Goal: Find specific page/section: Find specific page/section

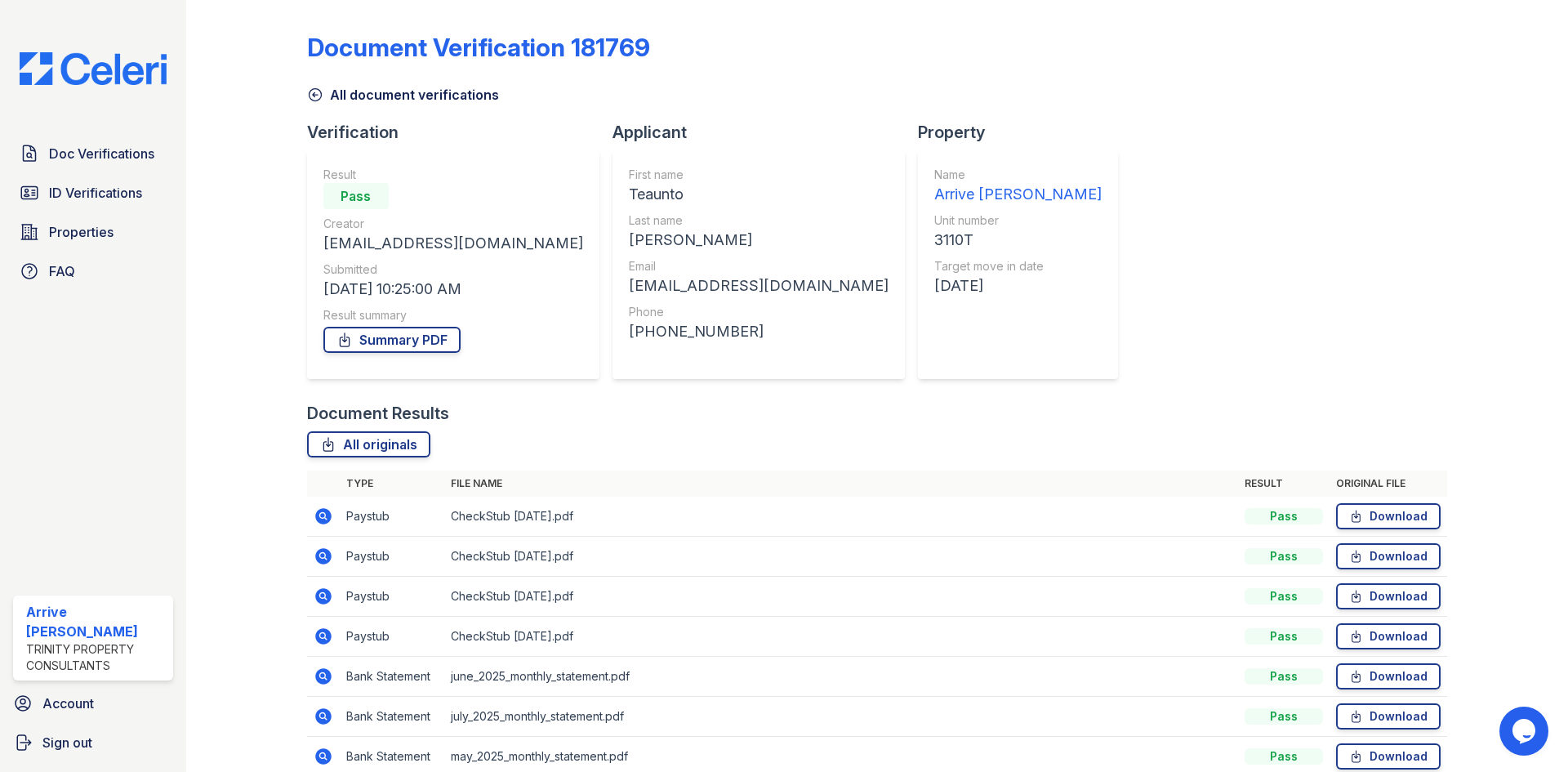
click at [318, 92] on icon at bounding box center [315, 94] width 16 height 16
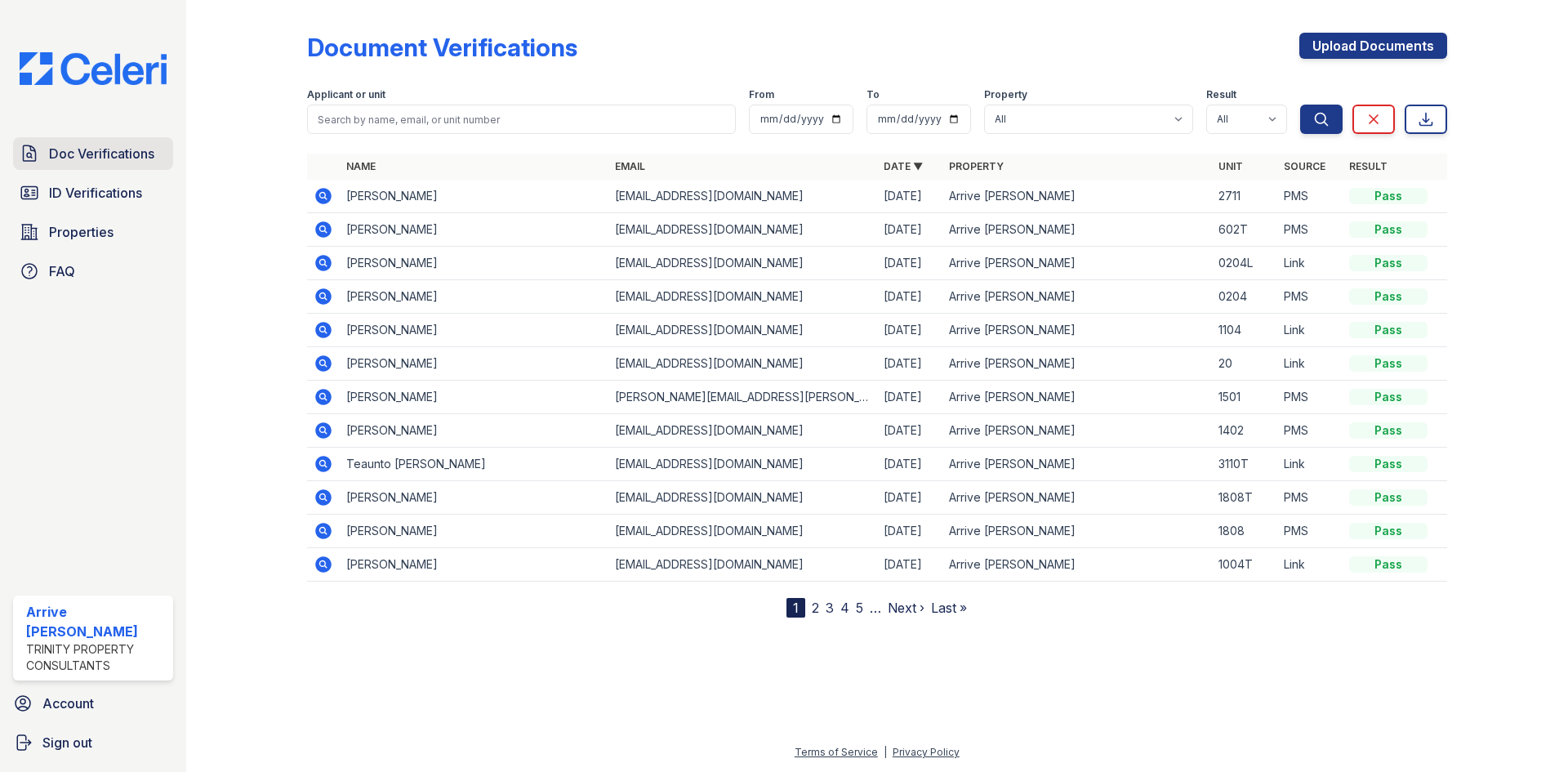
click at [148, 144] on span "Doc Verifications" at bounding box center [101, 153] width 105 height 19
click at [134, 160] on span "Doc Verifications" at bounding box center [101, 153] width 105 height 19
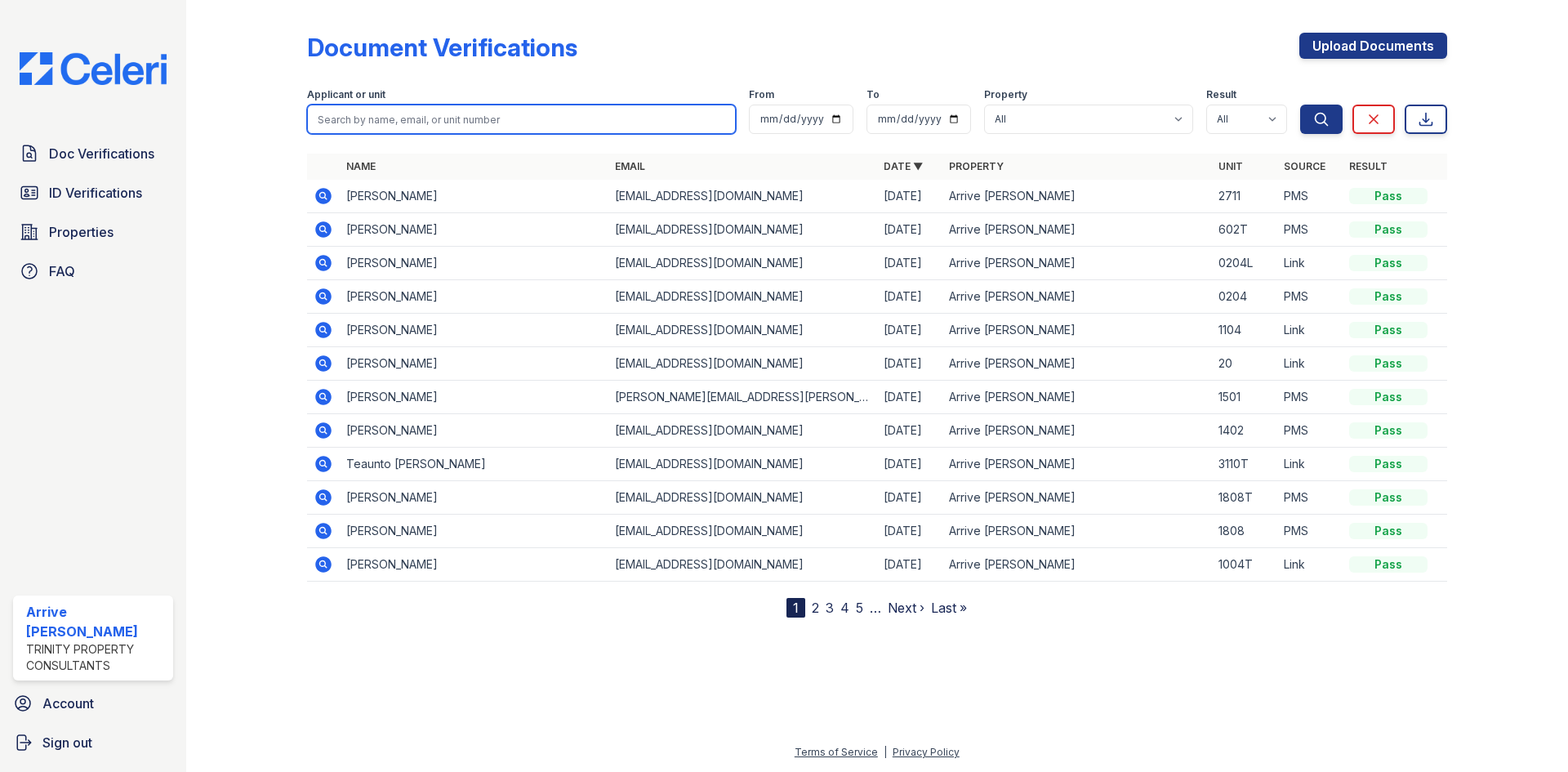
click at [488, 124] on input "search" at bounding box center [521, 119] width 429 height 30
type input "sarah"
click at [1300, 104] on button "Search" at bounding box center [1321, 119] width 42 height 30
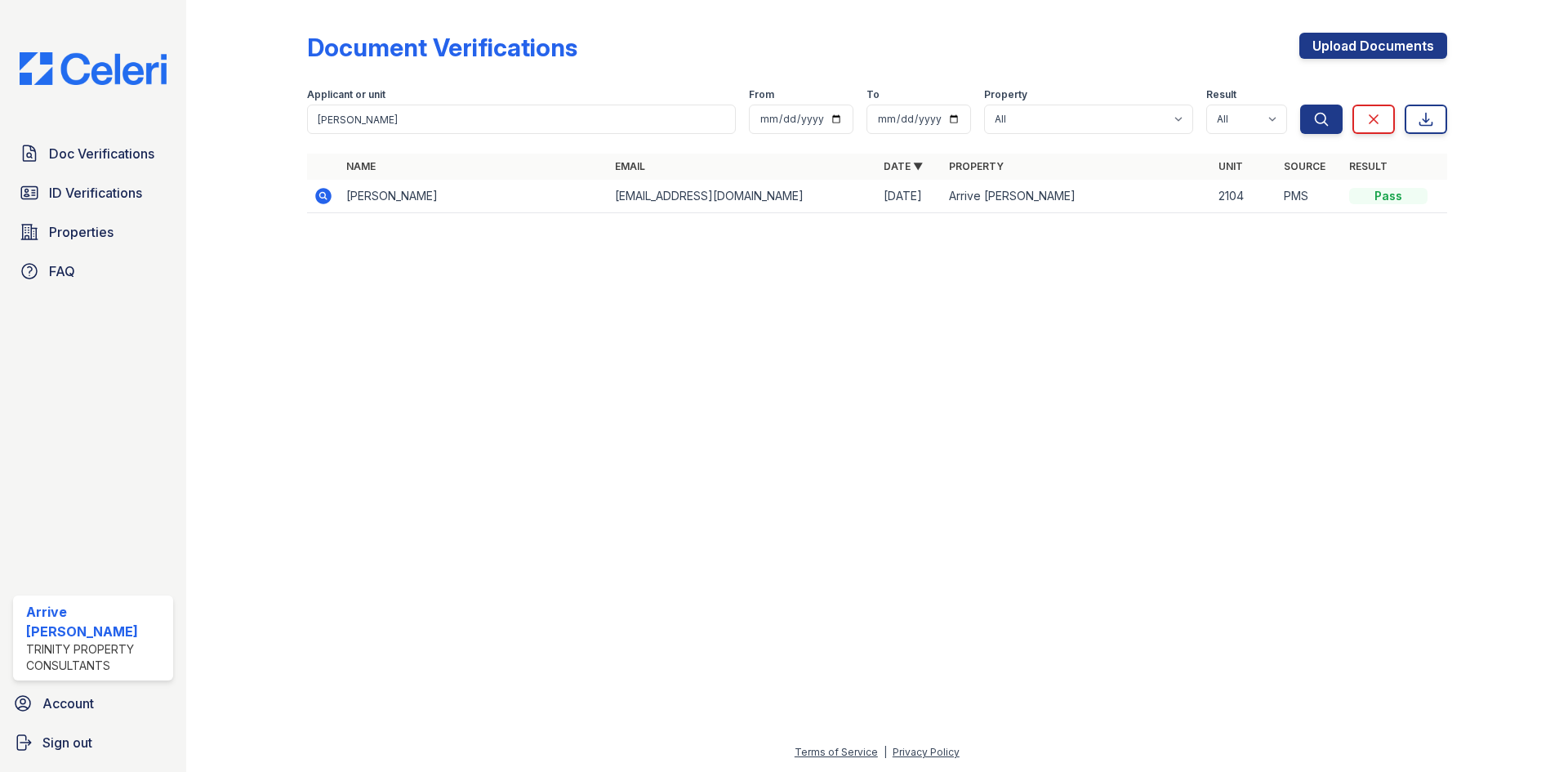
click at [328, 197] on icon at bounding box center [323, 195] width 16 height 16
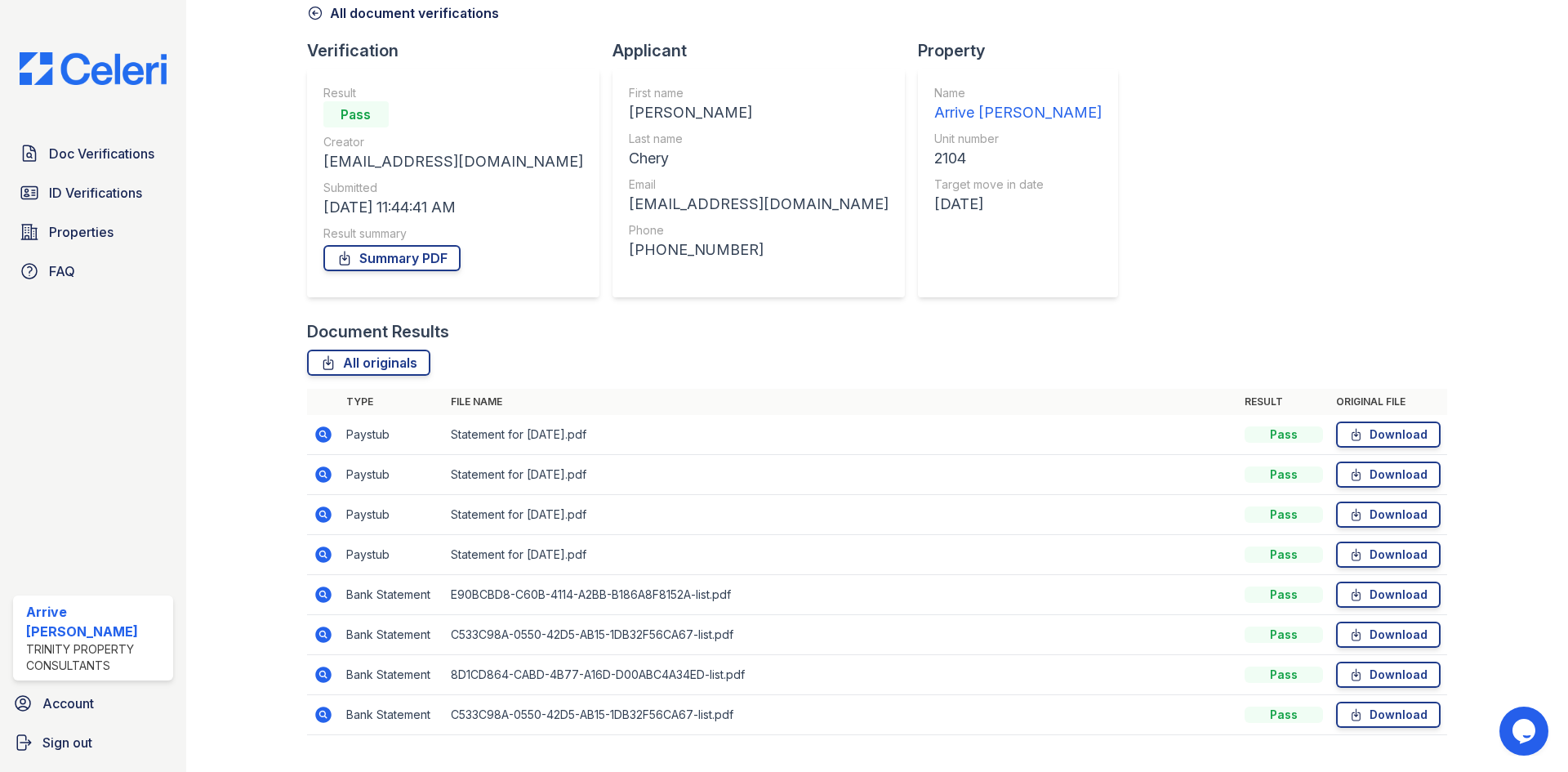
scroll to position [117, 0]
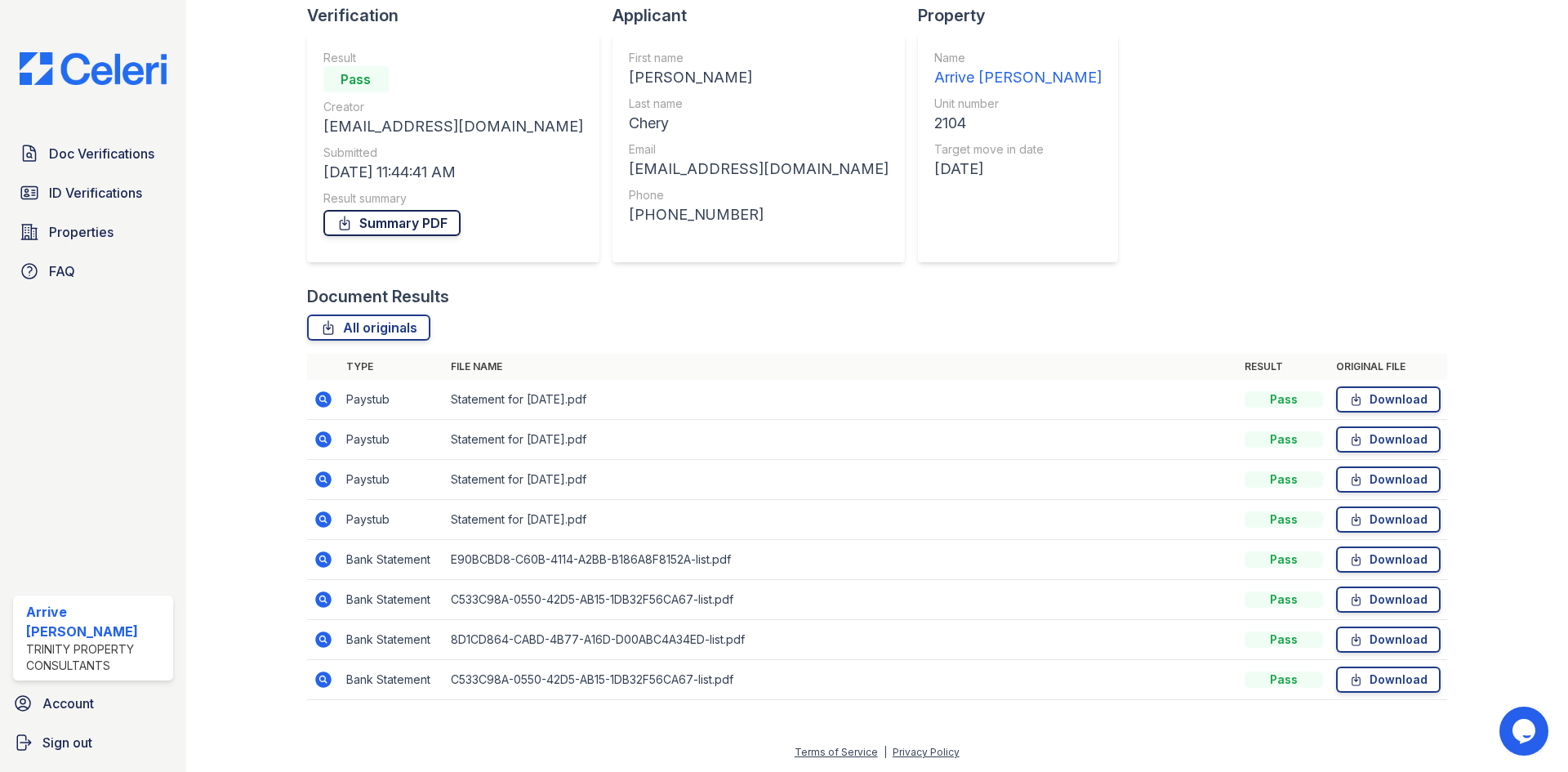
click at [354, 231] on link "Summary PDF" at bounding box center [391, 222] width 137 height 26
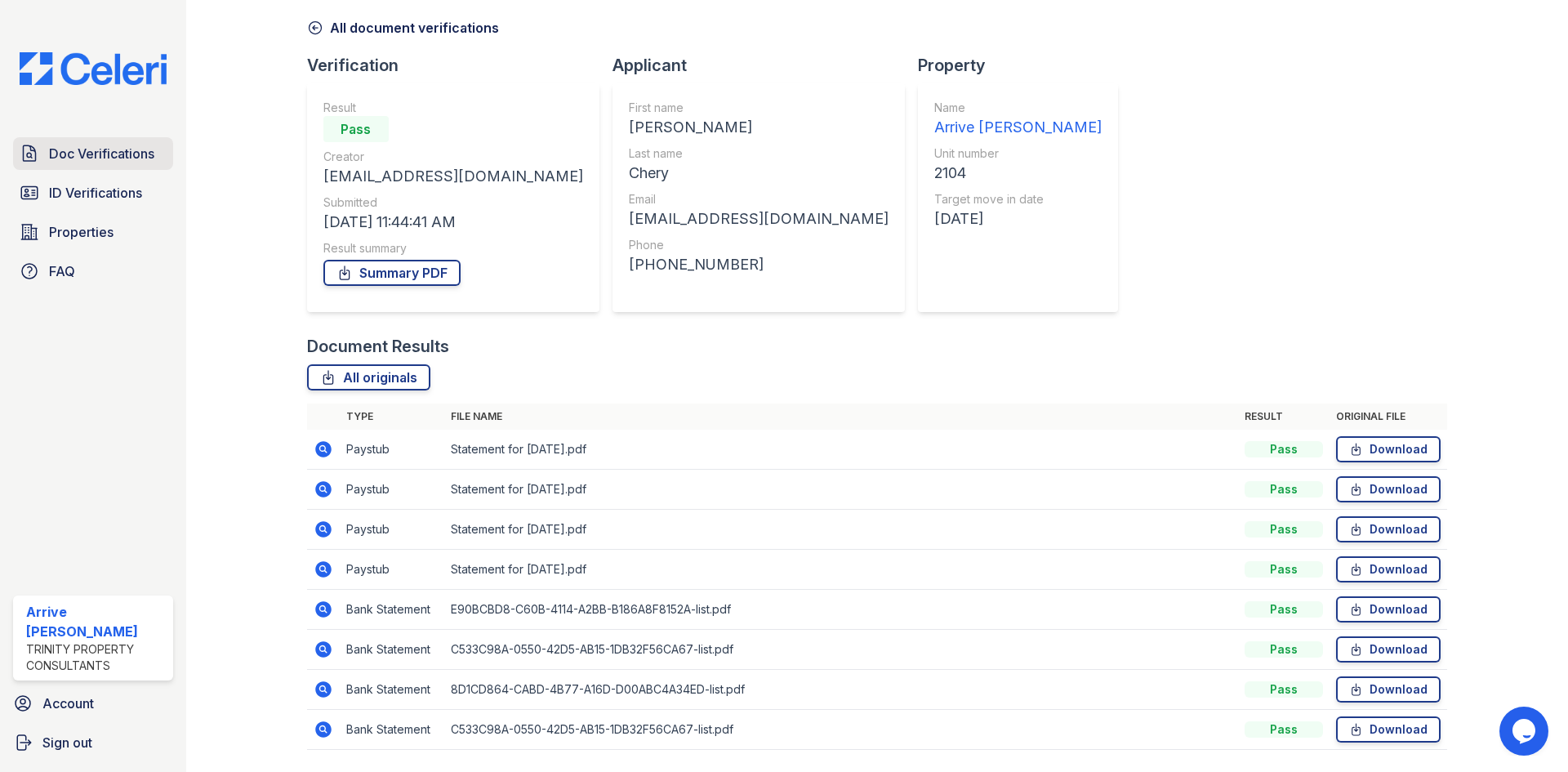
scroll to position [0, 0]
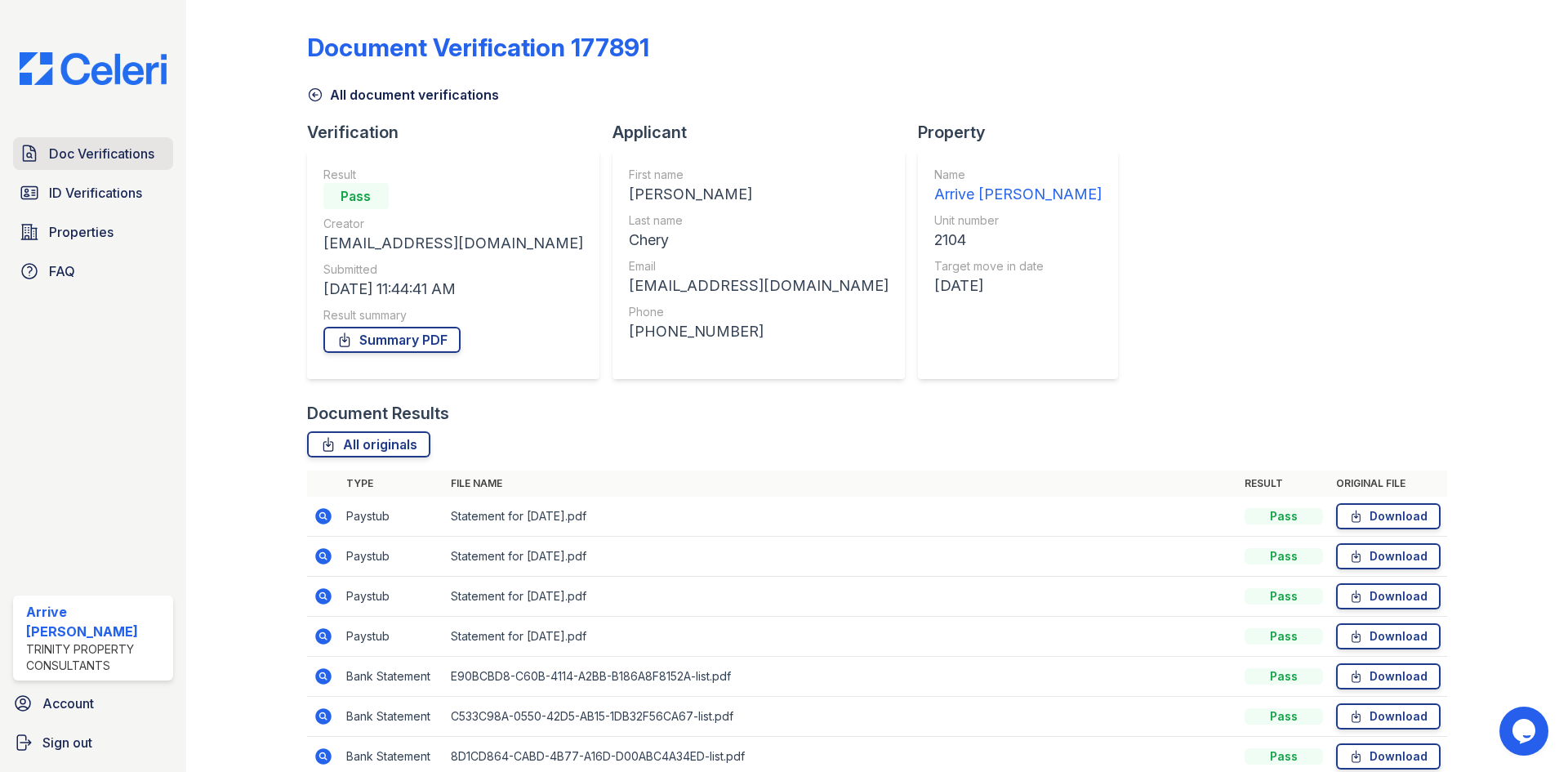
click at [125, 148] on span "Doc Verifications" at bounding box center [101, 153] width 105 height 19
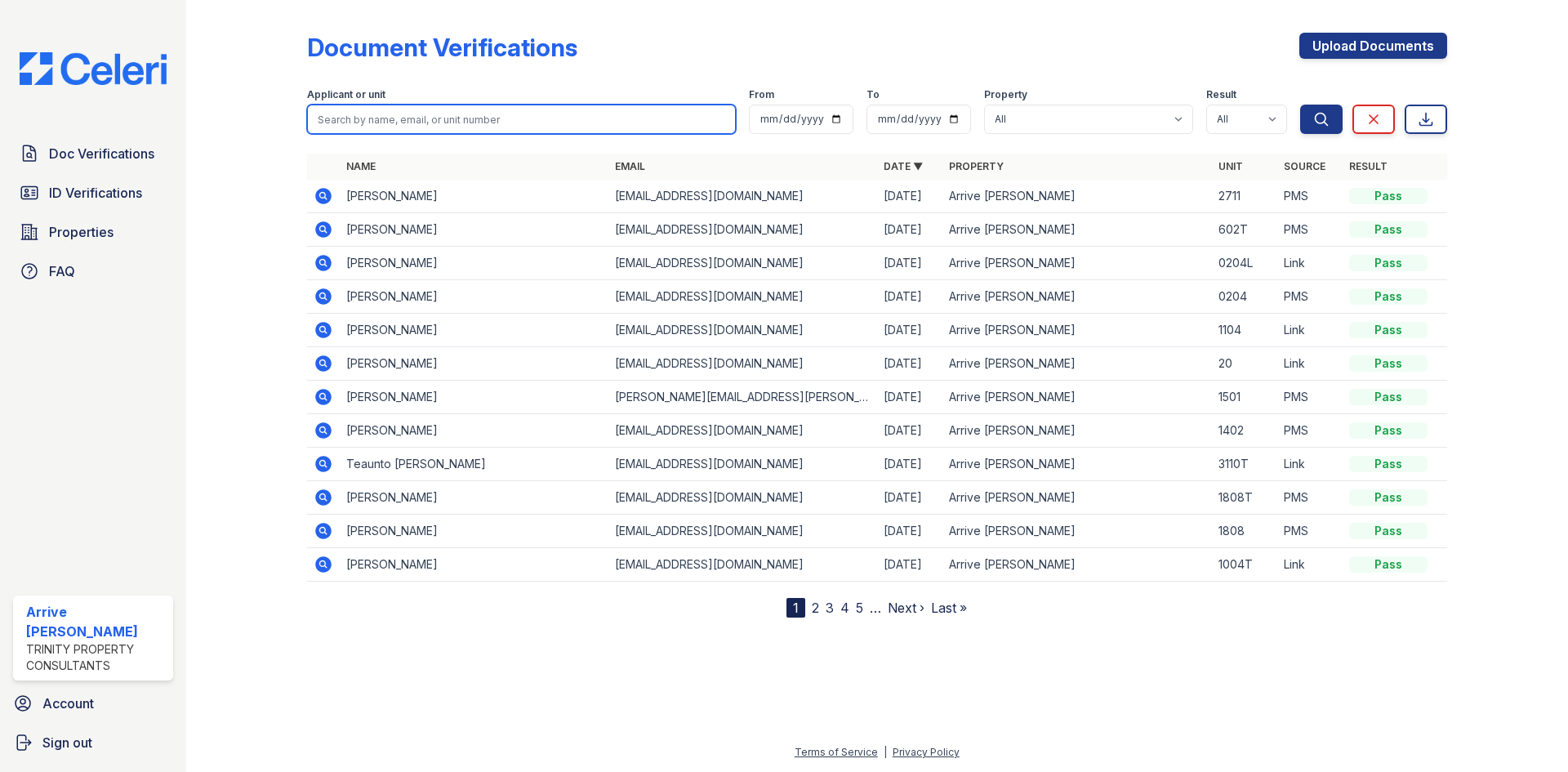
click at [522, 111] on input "search" at bounding box center [521, 119] width 429 height 30
type input "kristian"
click at [1300, 104] on button "Search" at bounding box center [1321, 119] width 42 height 30
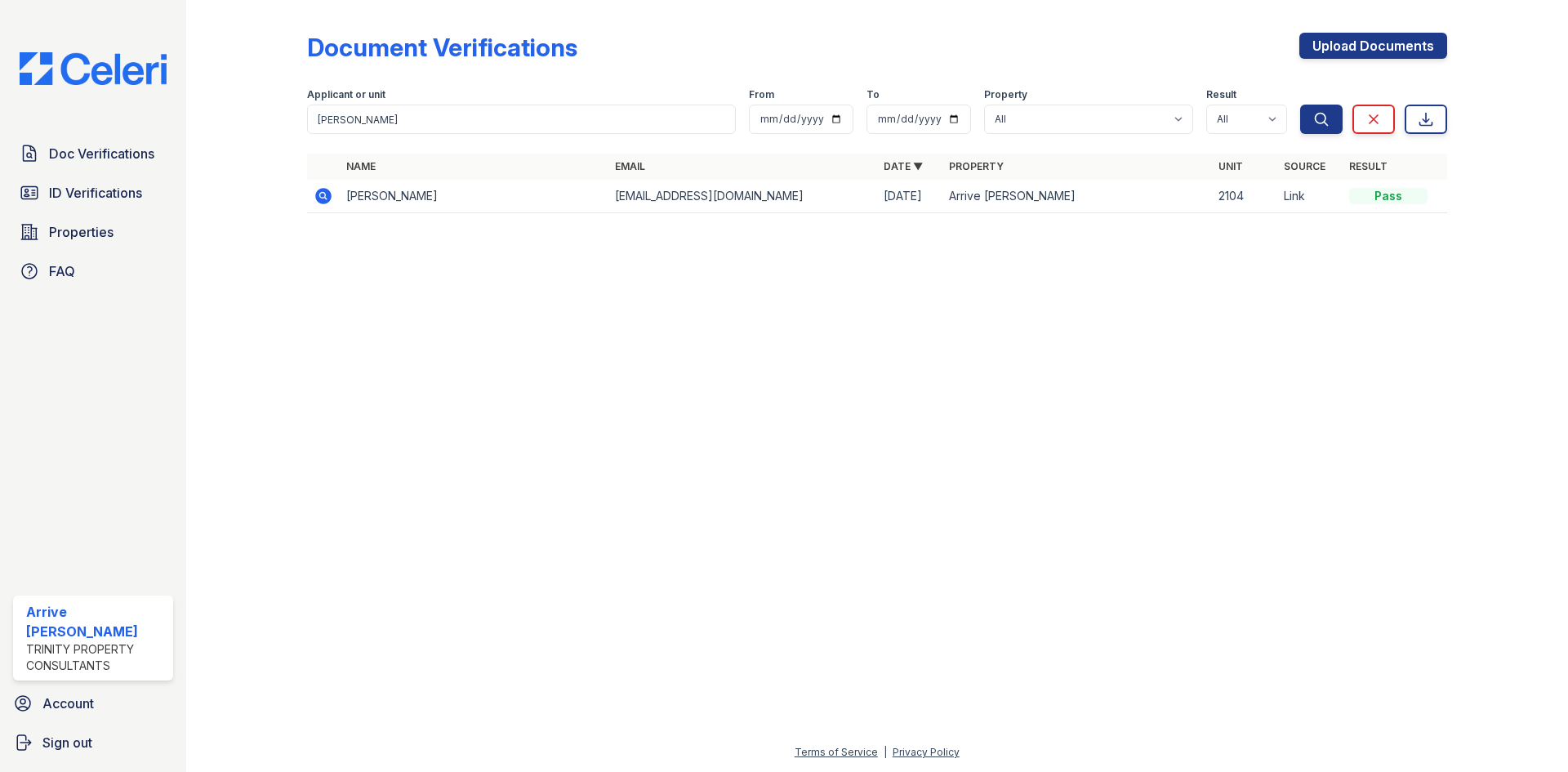
click at [320, 195] on icon at bounding box center [323, 196] width 19 height 19
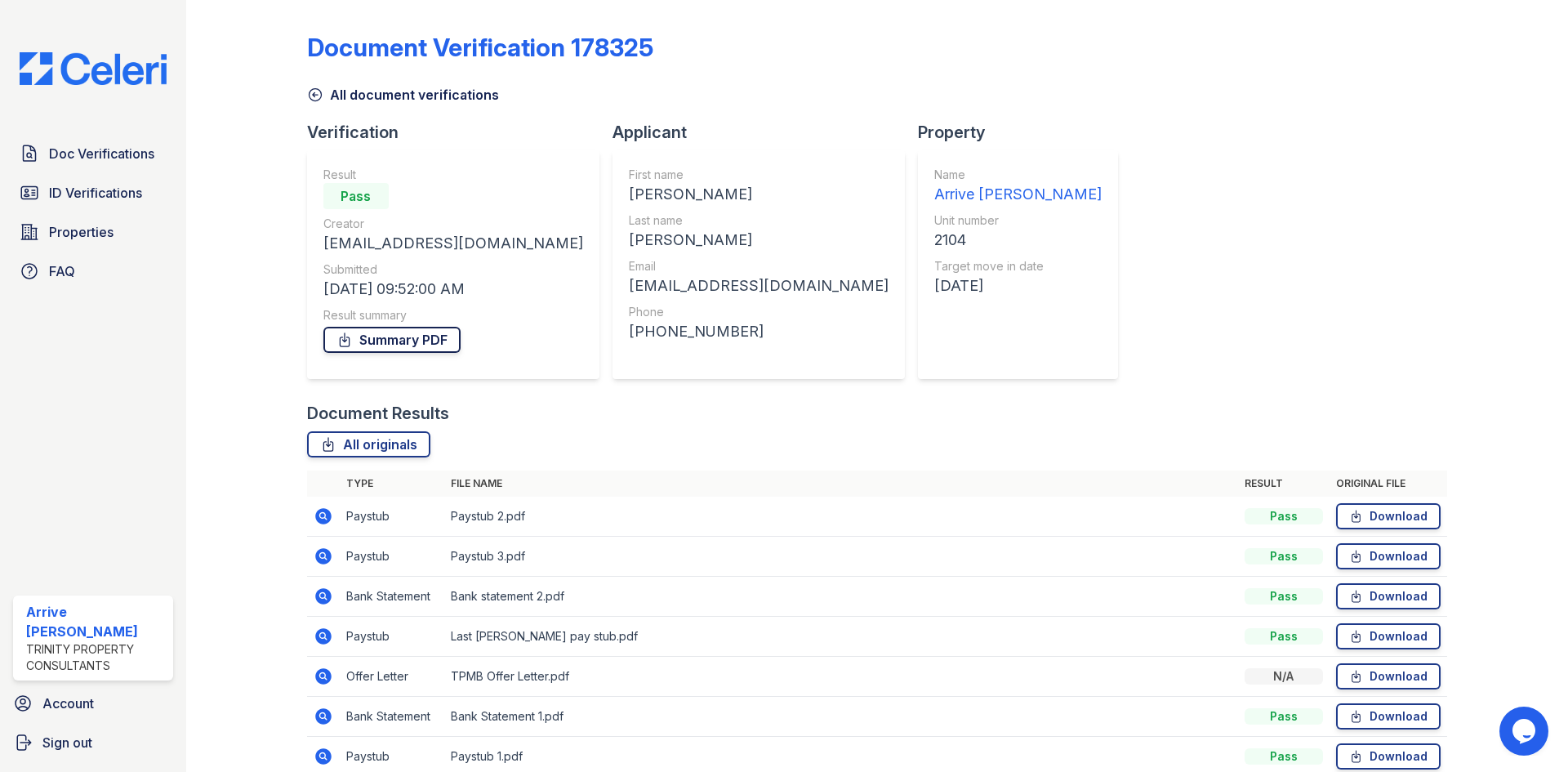
click at [382, 333] on link "Summary PDF" at bounding box center [391, 339] width 137 height 26
click at [100, 187] on span "ID Verifications" at bounding box center [95, 192] width 93 height 19
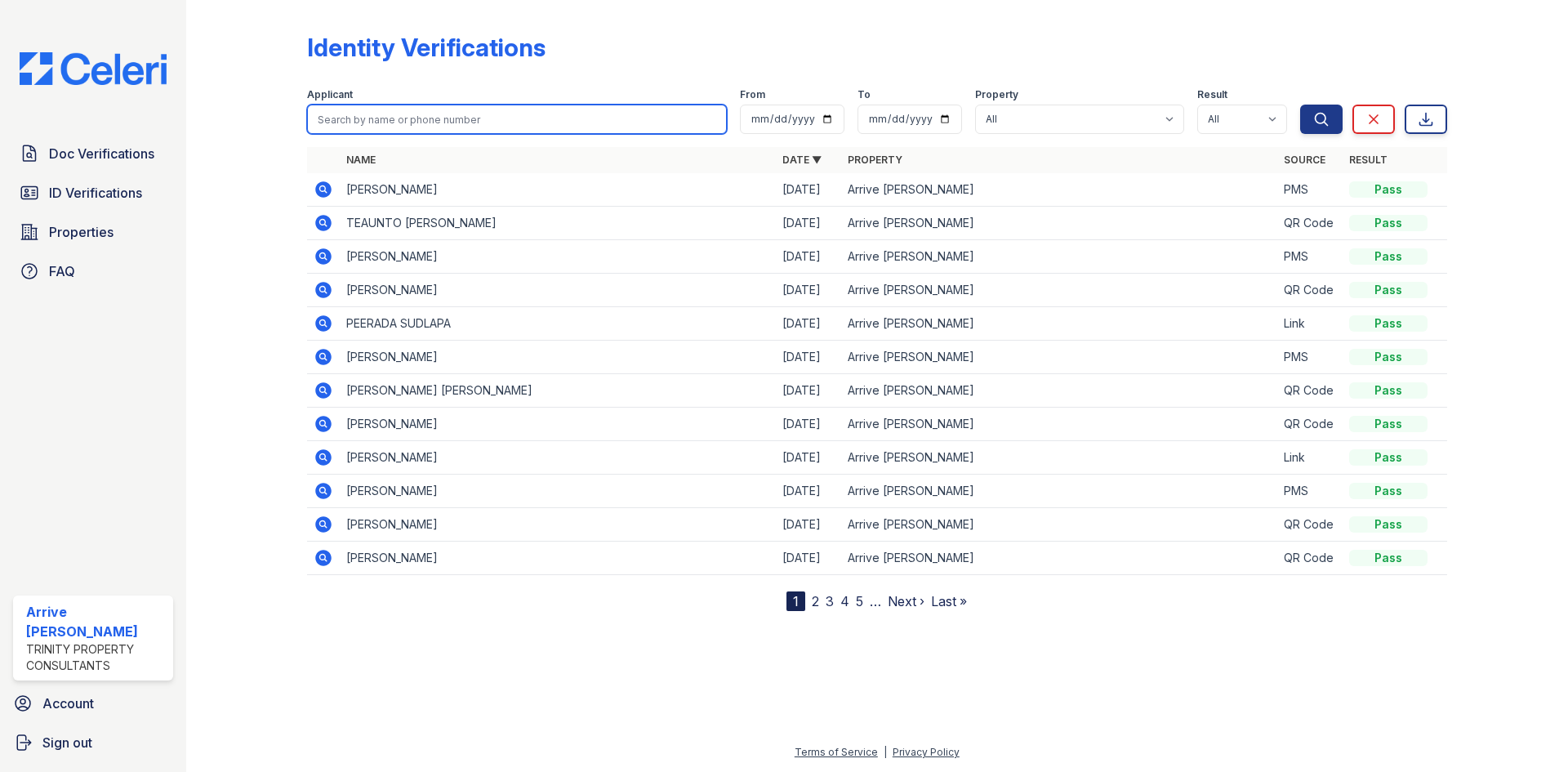
click at [361, 122] on input "search" at bounding box center [517, 119] width 420 height 30
type input "sarah"
click at [1300, 104] on button "Search" at bounding box center [1321, 119] width 42 height 30
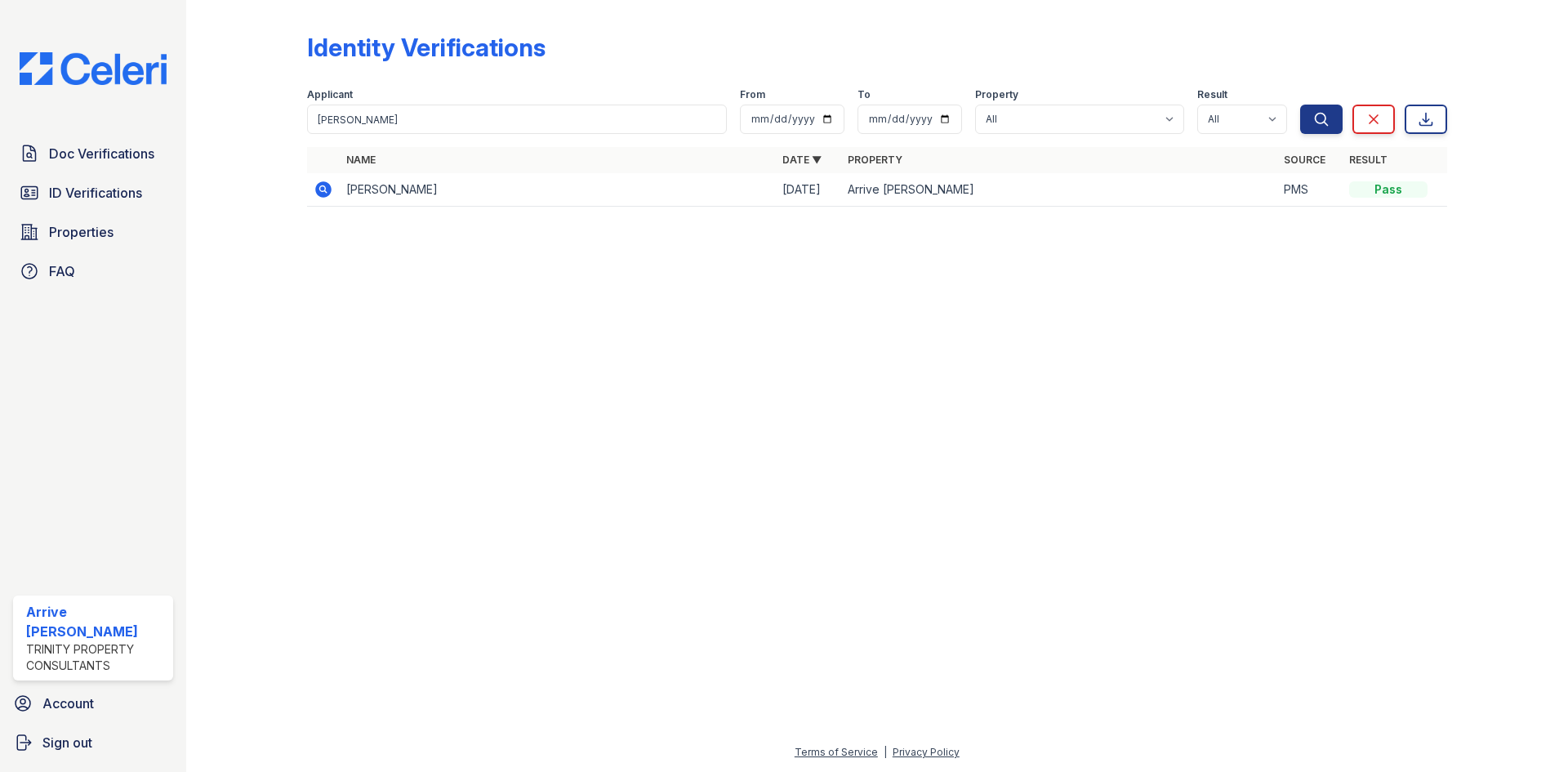
click at [325, 185] on icon at bounding box center [323, 189] width 16 height 16
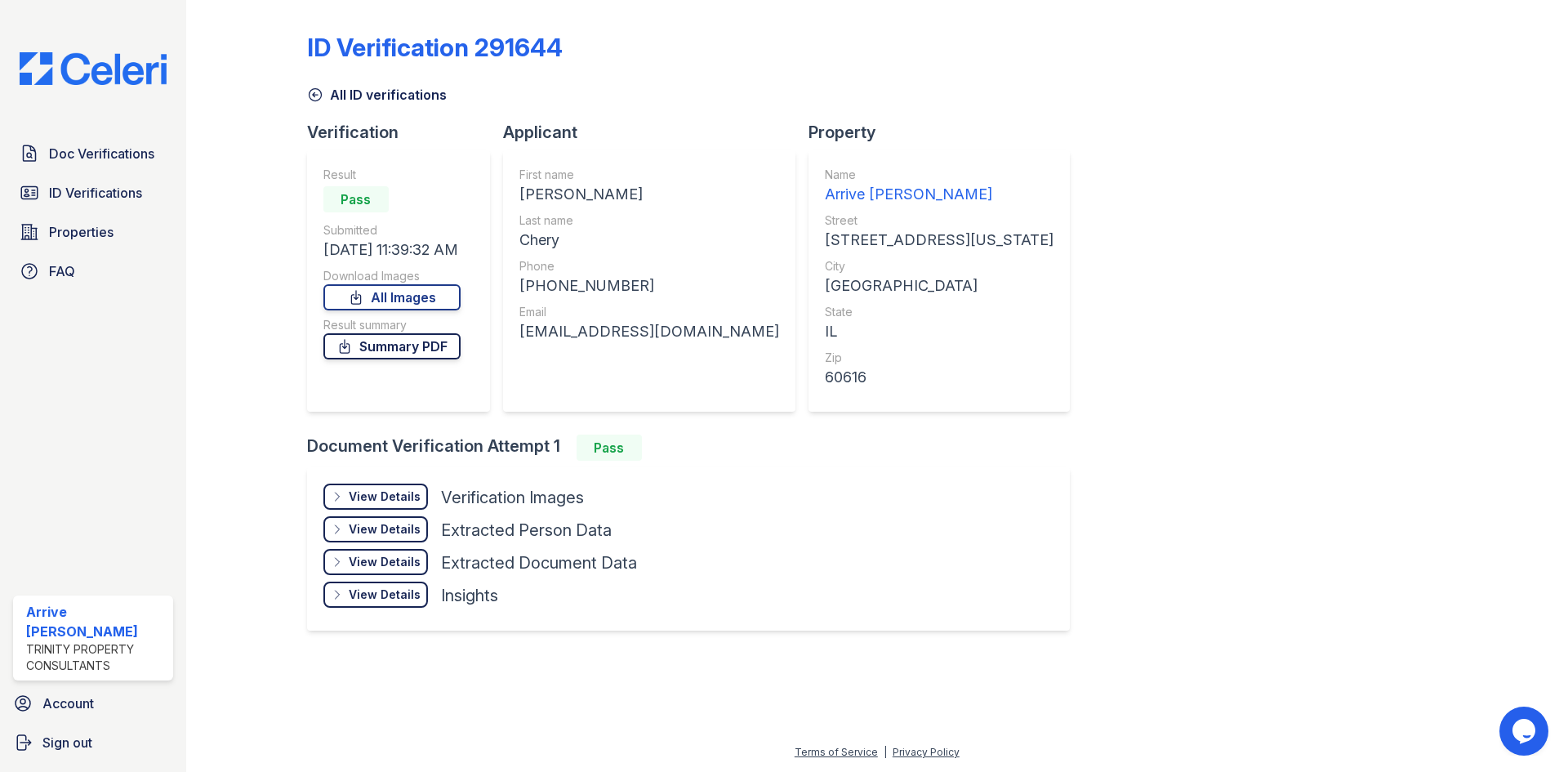
click at [361, 341] on link "Summary PDF" at bounding box center [391, 345] width 137 height 26
click at [127, 179] on link "ID Verifications" at bounding box center [93, 192] width 160 height 33
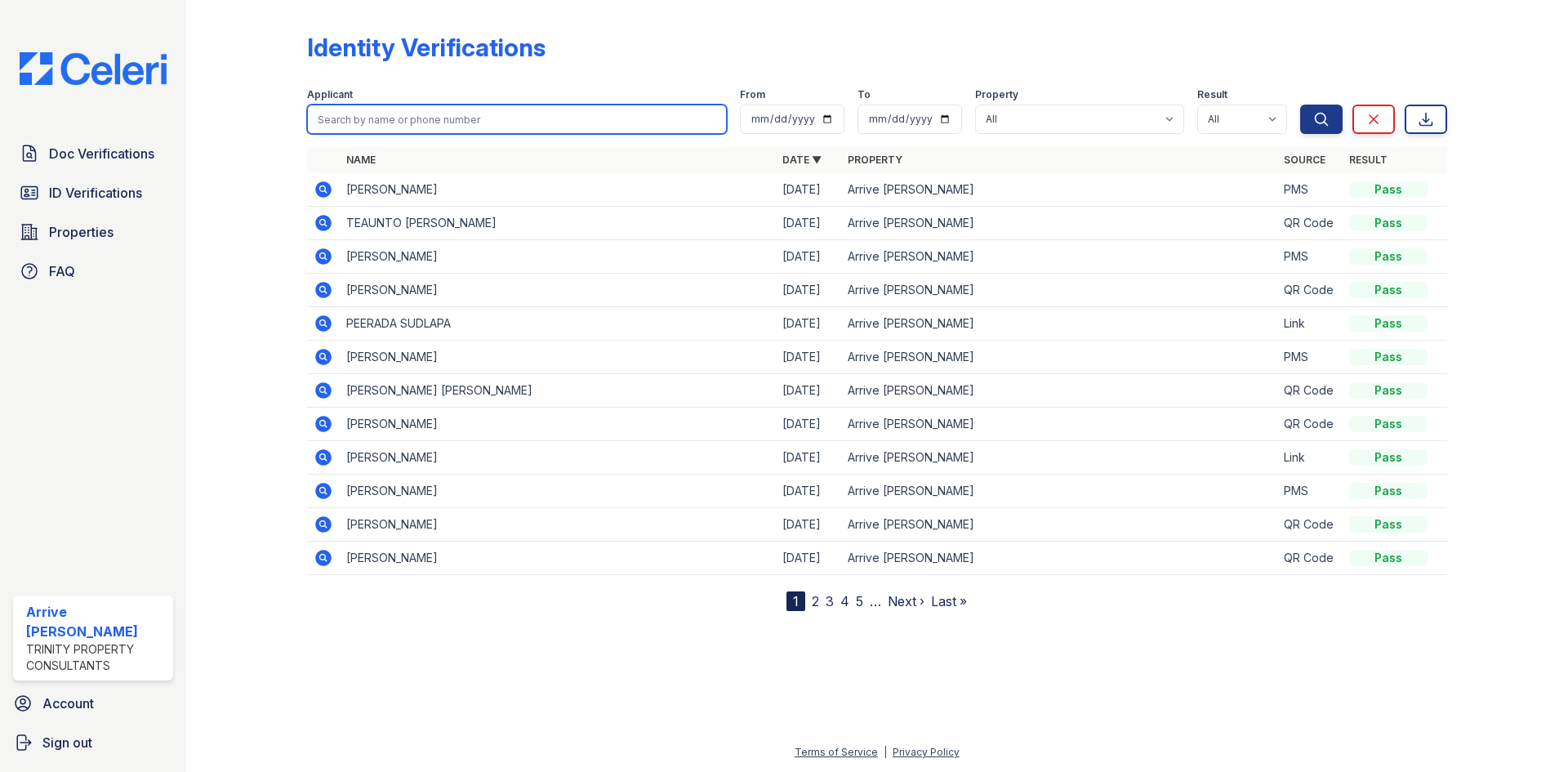
click at [383, 123] on input "search" at bounding box center [517, 119] width 420 height 30
type input "[PERSON_NAME]"
click at [1300, 104] on button "Search" at bounding box center [1321, 119] width 42 height 30
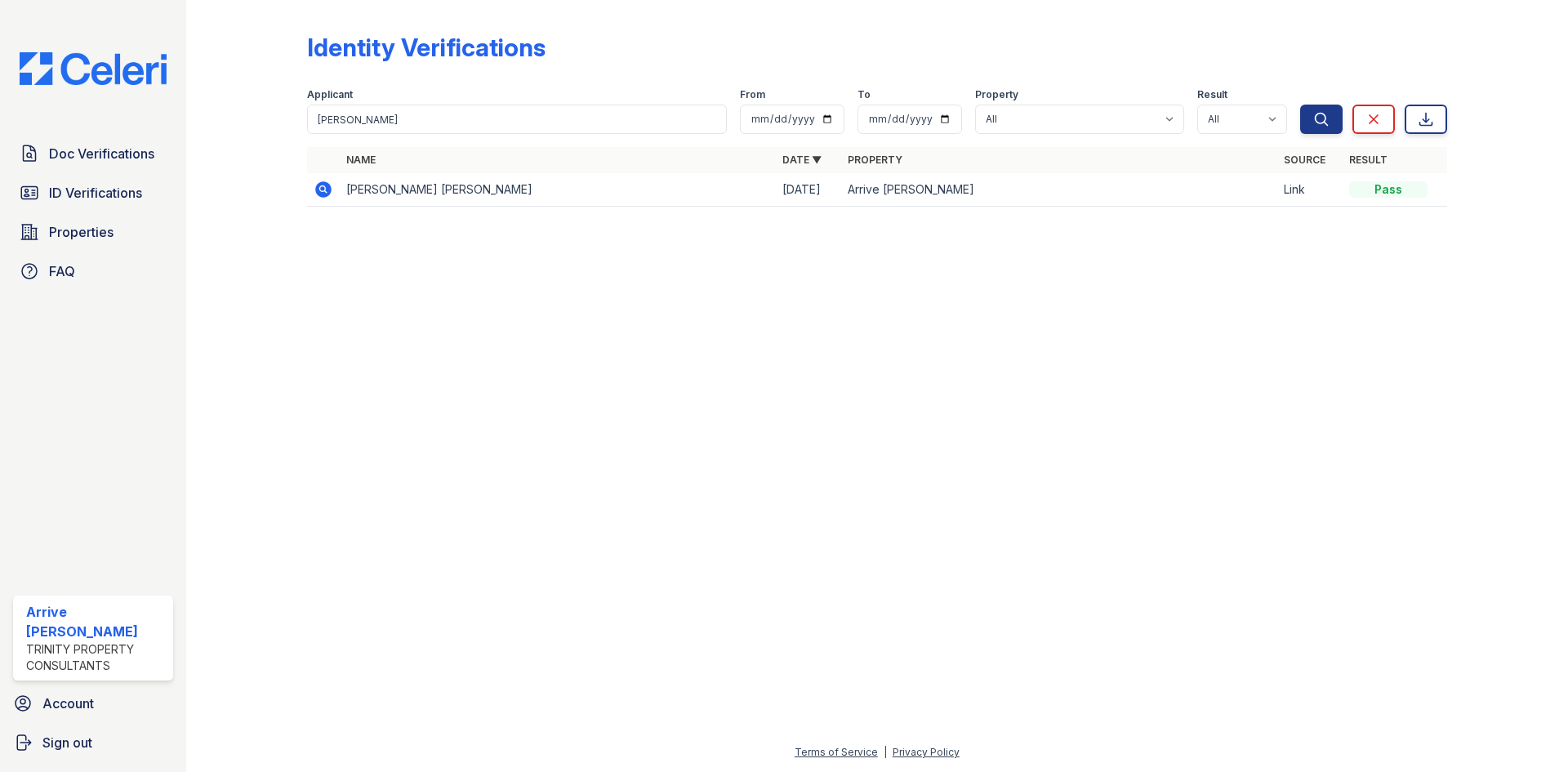
click at [335, 192] on td at bounding box center [323, 189] width 33 height 33
click at [320, 187] on icon at bounding box center [323, 189] width 16 height 16
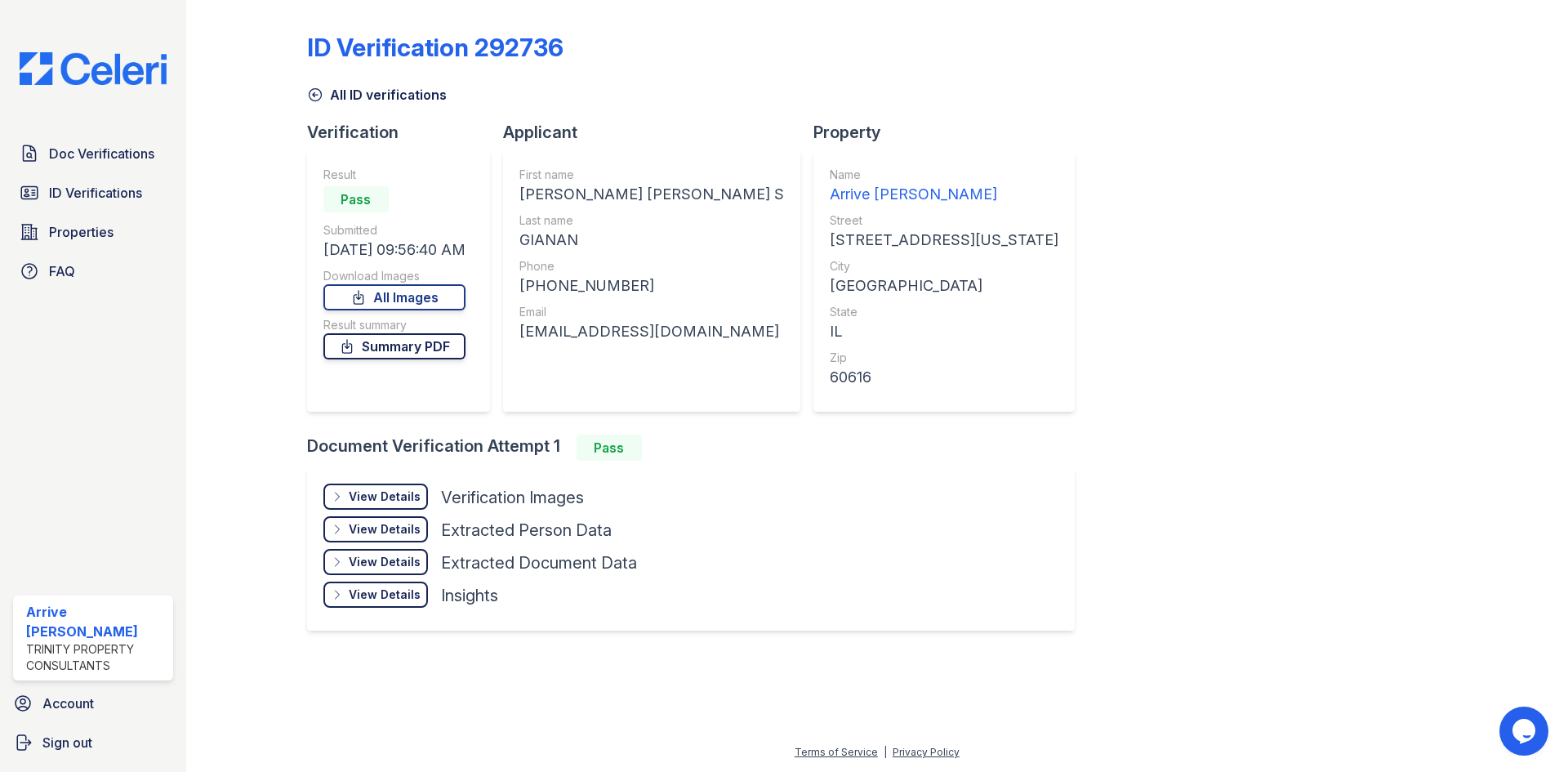
click at [387, 339] on link "Summary PDF" at bounding box center [394, 345] width 143 height 26
